Goal: Task Accomplishment & Management: Manage account settings

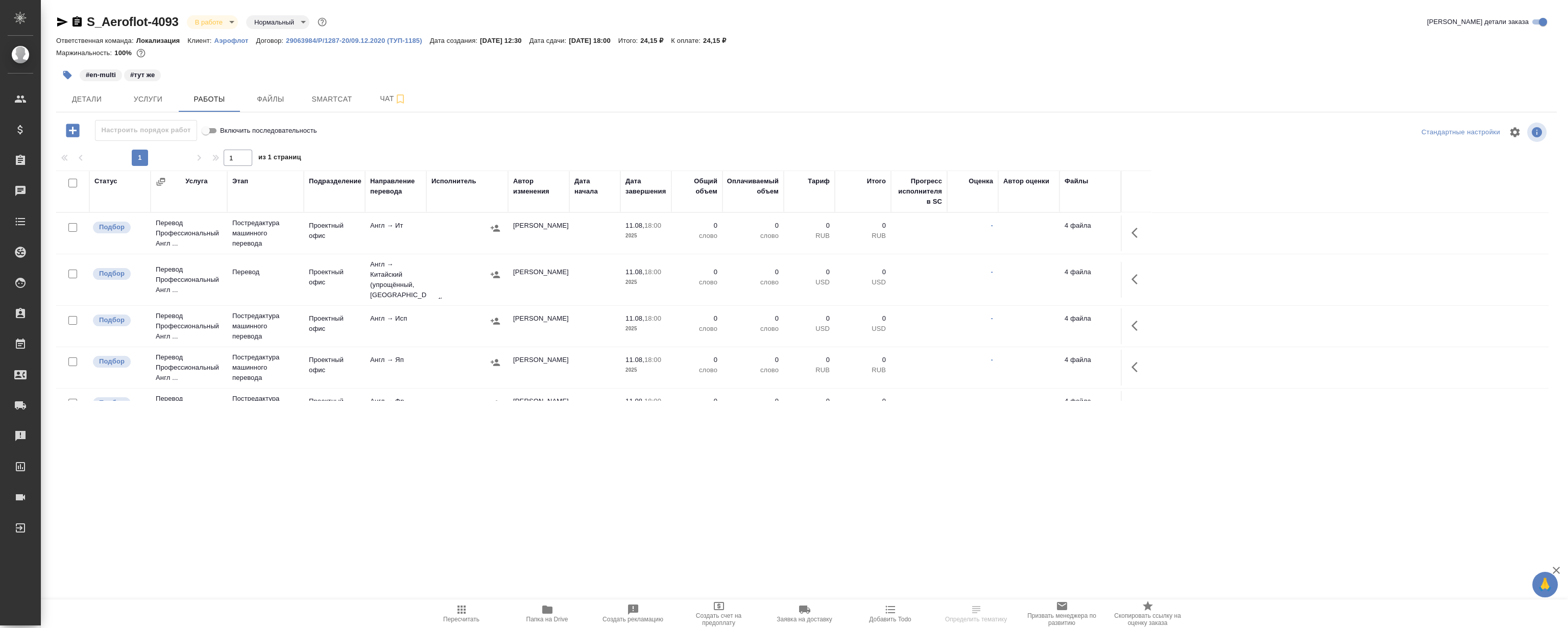
click at [329, 83] on div "#en-multi #тут же" at bounding box center [556, 75] width 1000 height 23
click at [337, 100] on span "Smartcat" at bounding box center [332, 99] width 49 height 13
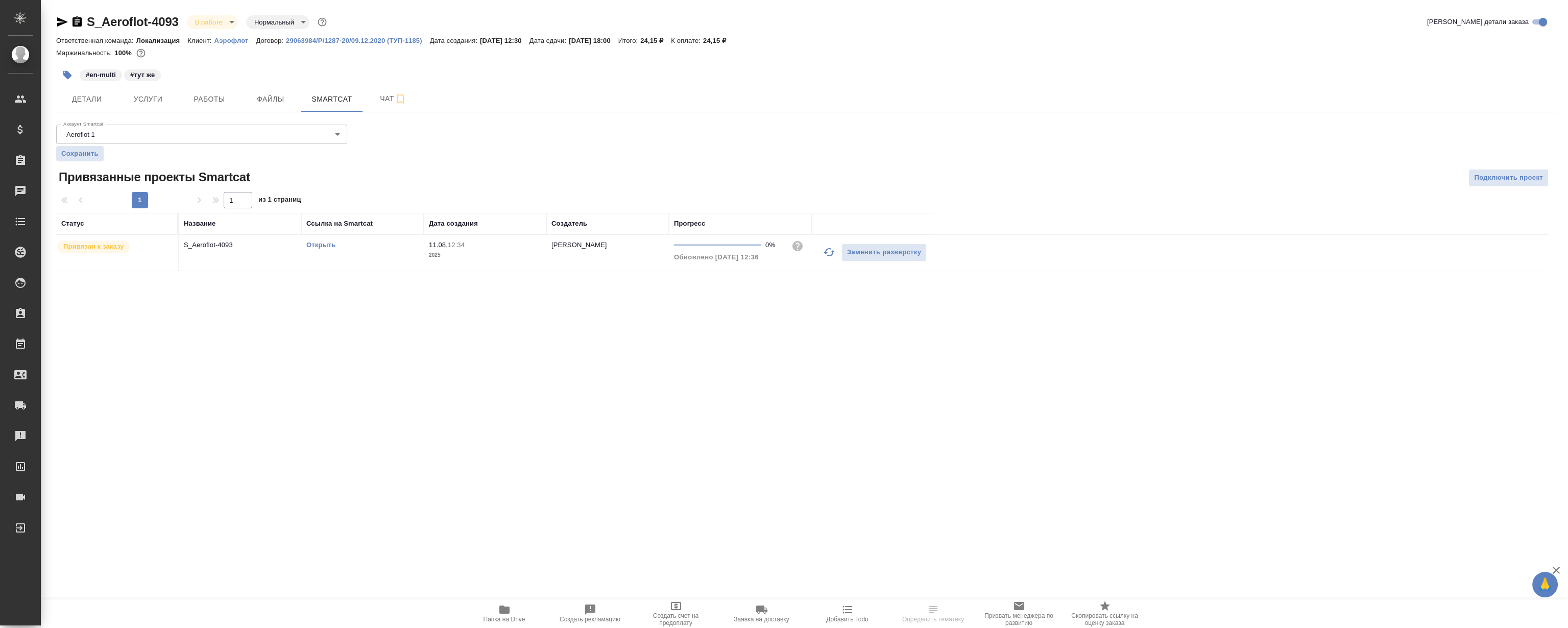
click at [329, 248] on link "Открыть" at bounding box center [321, 245] width 29 height 8
click at [215, 94] on span "Работы" at bounding box center [209, 99] width 49 height 13
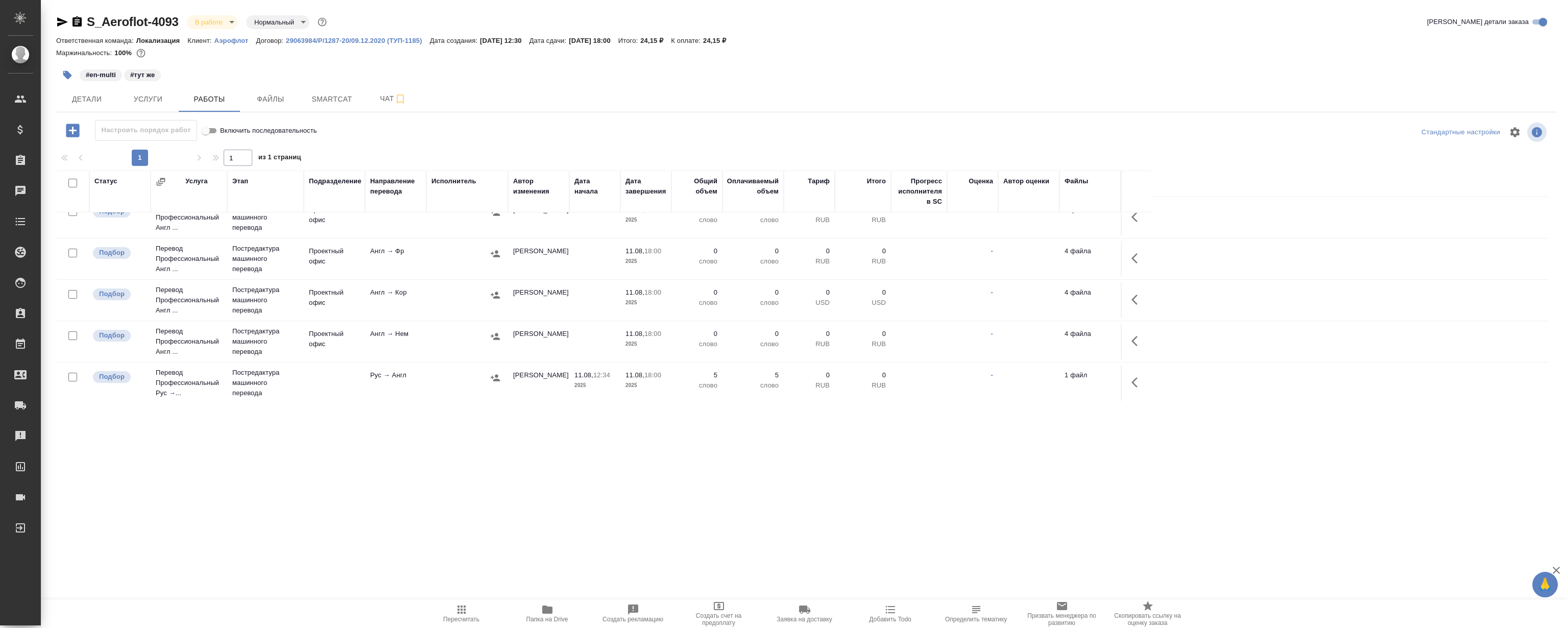
scroll to position [153, 0]
click at [1132, 377] on icon "button" at bounding box center [1138, 379] width 12 height 12
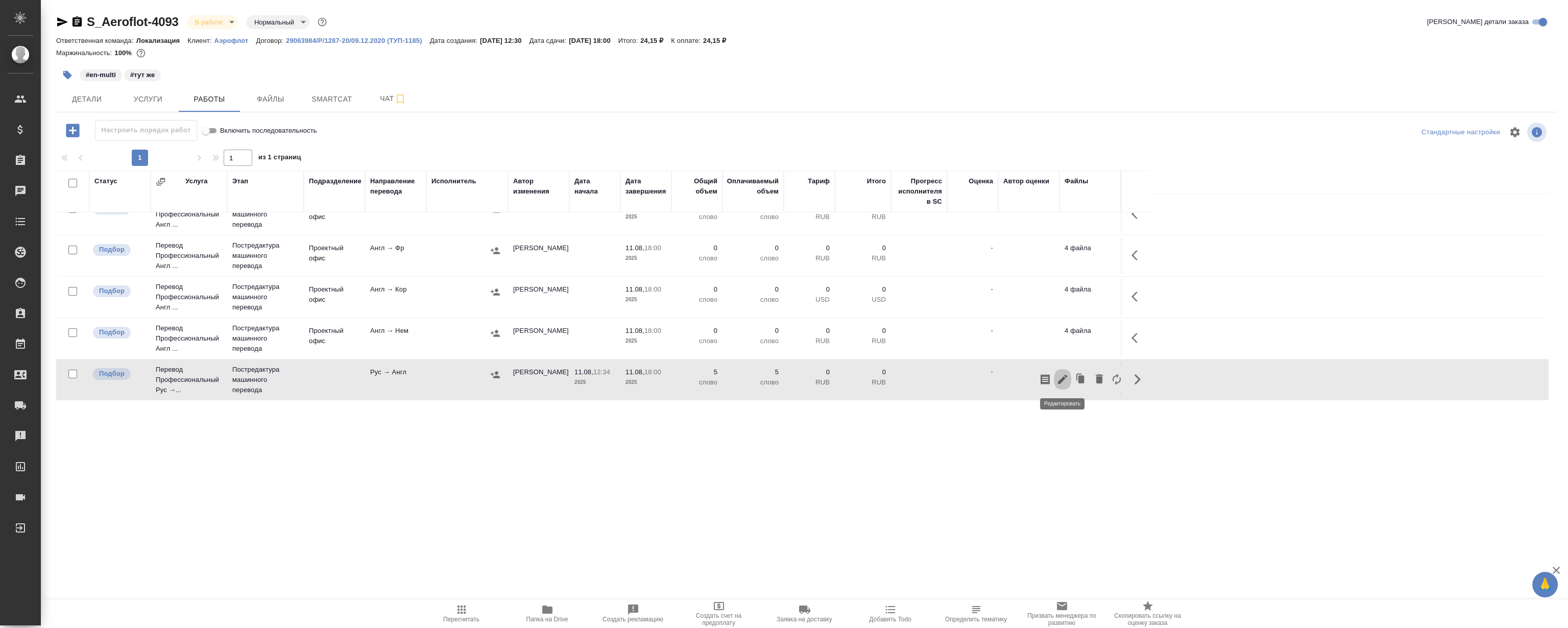
click at [1060, 378] on icon "button" at bounding box center [1063, 379] width 12 height 12
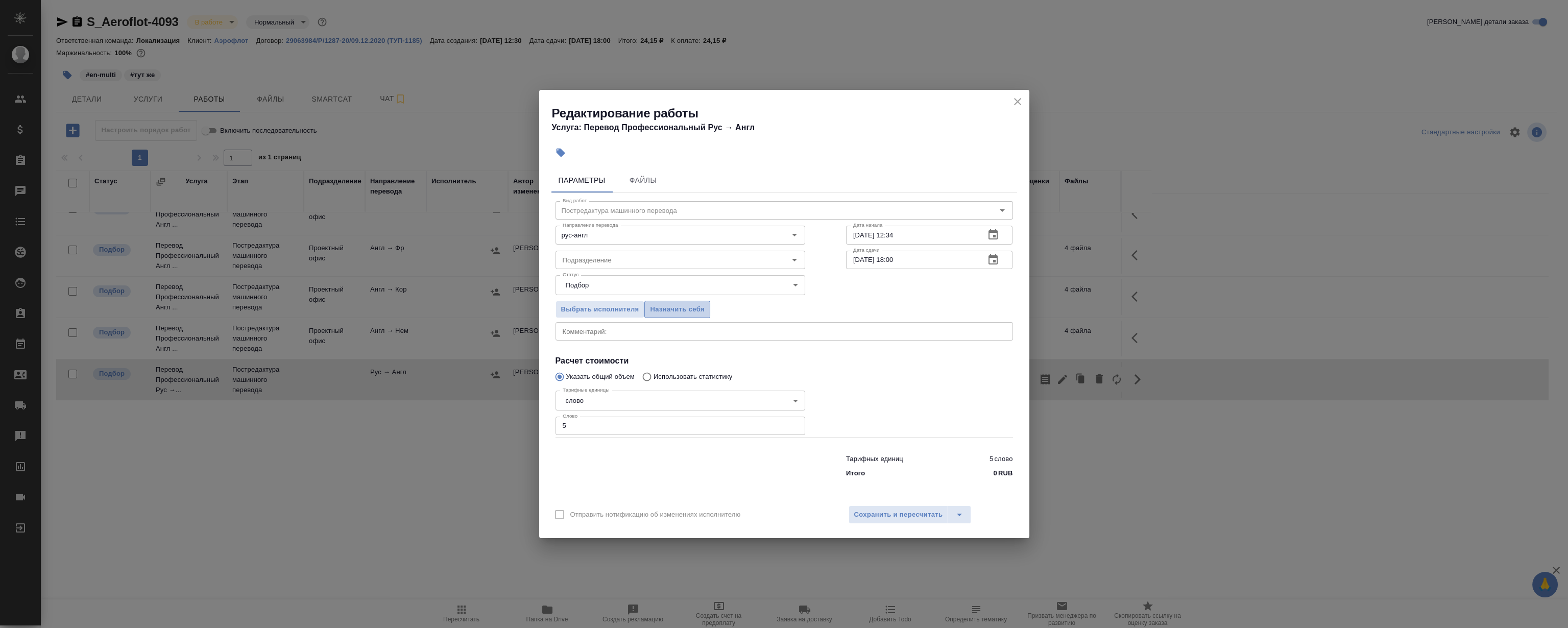
click at [684, 315] on span "Назначить себя" at bounding box center [677, 309] width 54 height 12
click at [1014, 99] on icon "close" at bounding box center [1018, 102] width 12 height 12
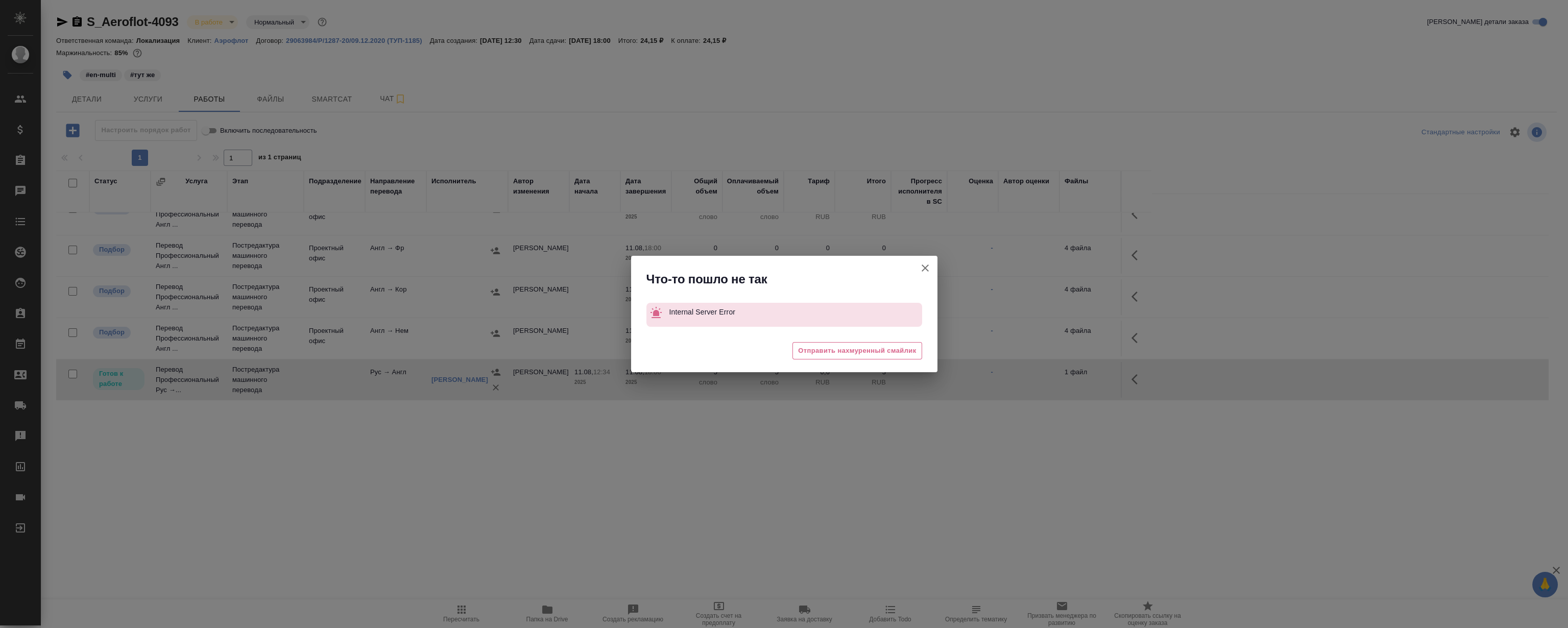
click at [924, 259] on button "Группировать работы по услугам" at bounding box center [925, 268] width 24 height 24
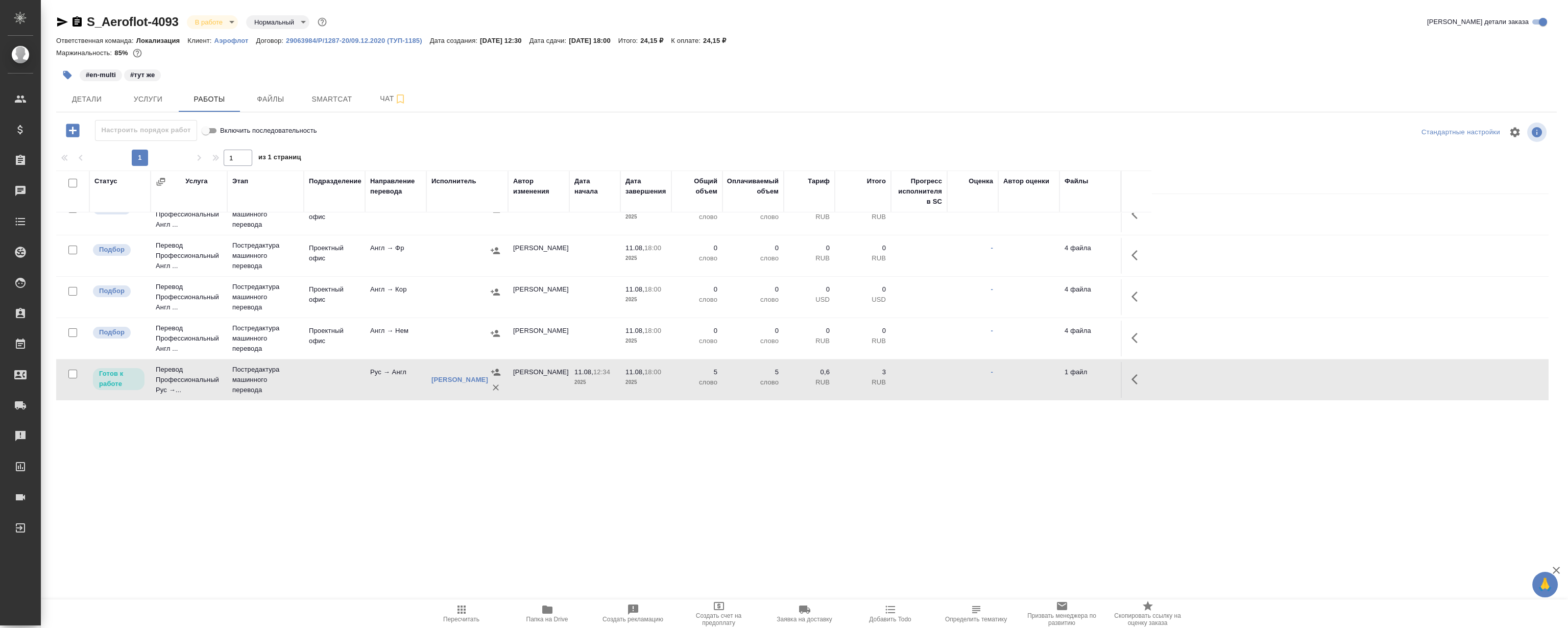
click at [1139, 385] on icon "button" at bounding box center [1138, 379] width 12 height 12
click at [1062, 382] on icon "button" at bounding box center [1062, 379] width 9 height 9
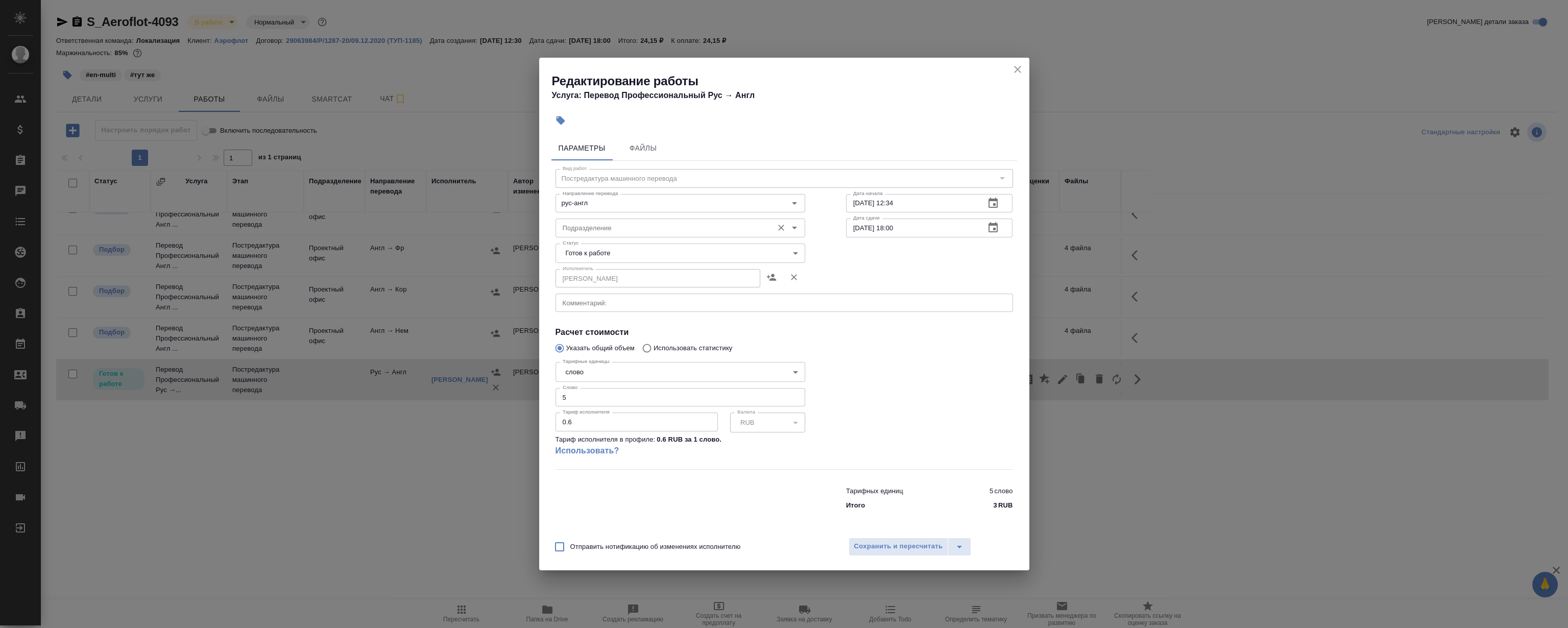
click at [607, 229] on input "Подразделение" at bounding box center [663, 228] width 209 height 12
drag, startPoint x: 595, startPoint y: 247, endPoint x: 598, endPoint y: 255, distance: 8.5
click at [595, 248] on li "LocQA" at bounding box center [680, 251] width 250 height 18
type input "LocQA"
click at [600, 256] on body "🙏 .cls-1 fill:#fff; AWATERA [PERSON_NAME] Клиенты Спецификации Заказы 0 Чаты To…" at bounding box center [784, 314] width 1568 height 628
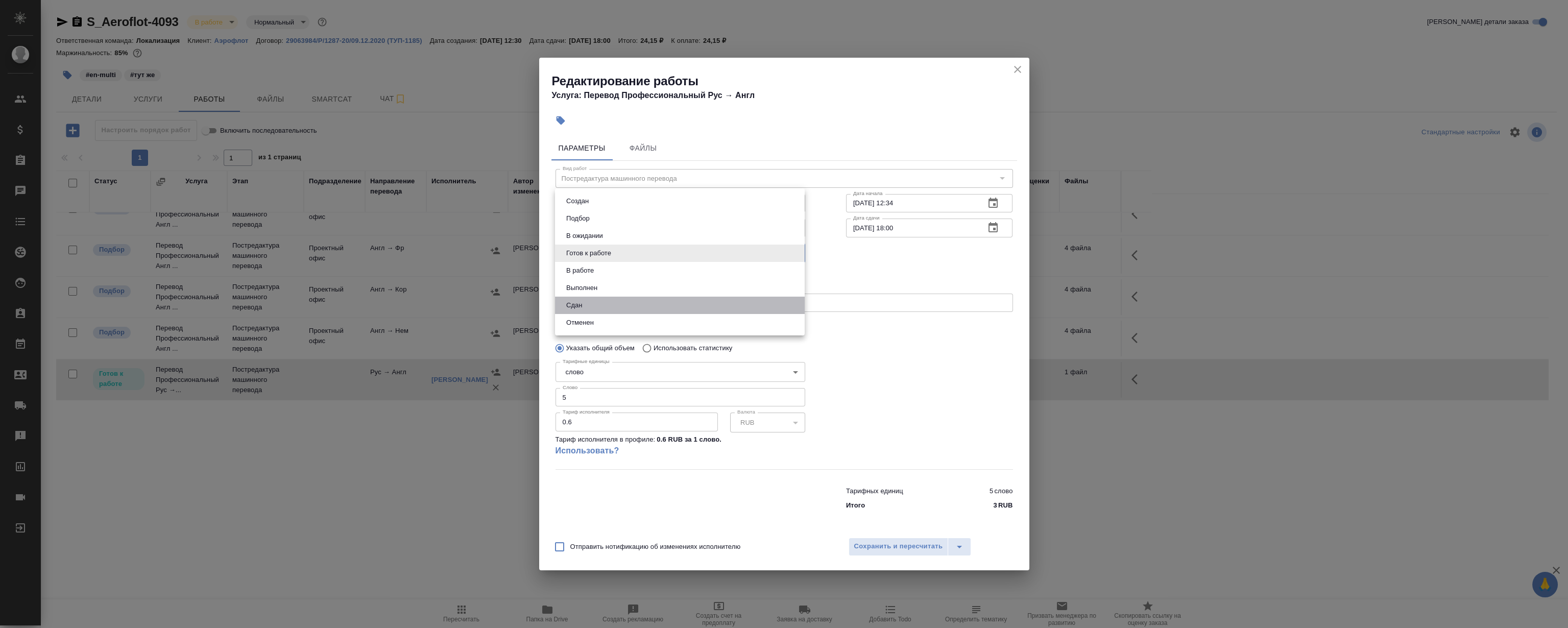
click at [613, 301] on li "Сдан" at bounding box center [680, 305] width 250 height 18
type input "closed"
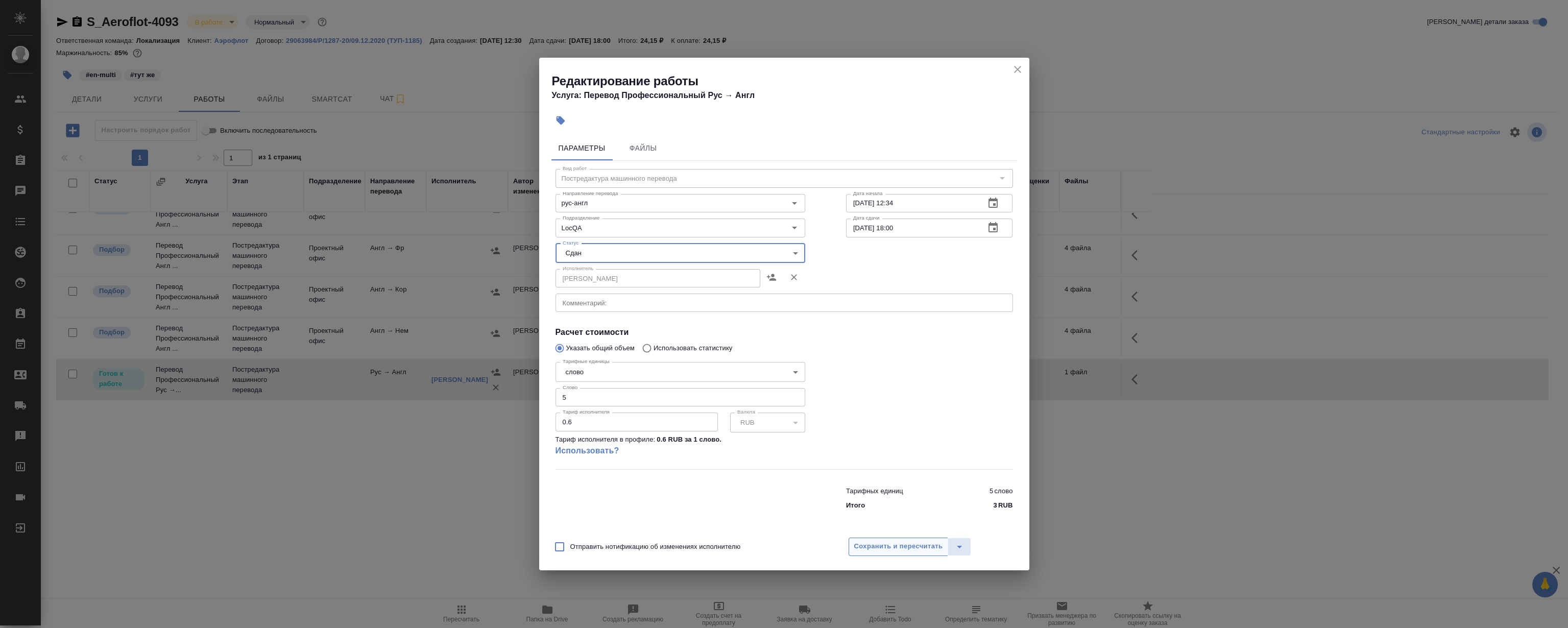
drag, startPoint x: 919, startPoint y: 550, endPoint x: 905, endPoint y: 540, distance: 17.2
click at [919, 550] on span "Сохранить и пересчитать" at bounding box center [898, 546] width 89 height 12
